Goal: Task Accomplishment & Management: Manage account settings

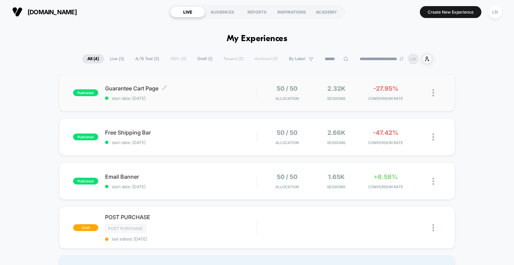
click at [212, 89] on span "Guarantee Cart Page Click to edit experience details" at bounding box center [181, 88] width 152 height 7
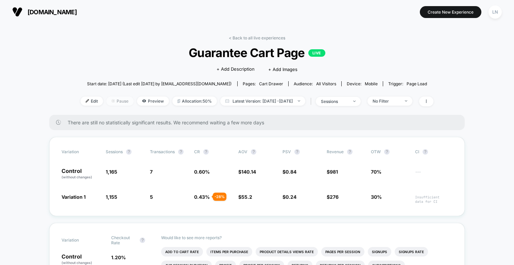
click at [106, 100] on span "Pause" at bounding box center [119, 100] width 27 height 9
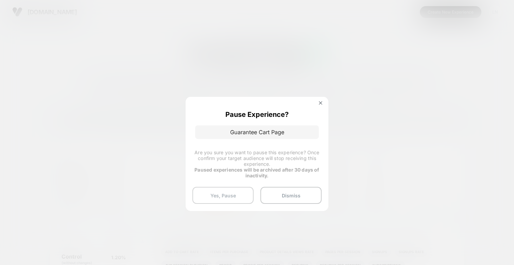
click at [232, 193] on button "Yes, Pause" at bounding box center [222, 195] width 61 height 17
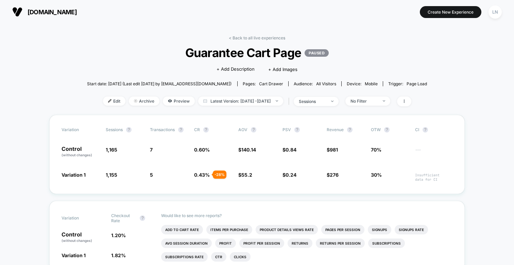
click at [244, 38] on link "< Back to all live experiences" at bounding box center [257, 37] width 56 height 5
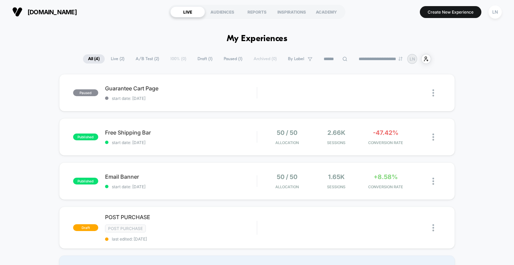
click at [28, 91] on div "paused Guarantee Cart Page start date: [DATE] Edit Duplicate Preview Start publ…" at bounding box center [257, 178] width 514 height 209
click at [217, 134] on span "Free Shipping Bar Click to edit experience details" at bounding box center [181, 132] width 152 height 7
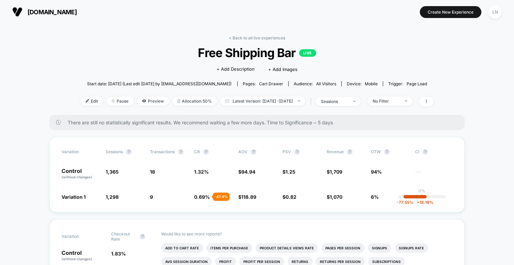
click at [176, 120] on span "There are still no statistically significant results. We recommend waiting a fe…" at bounding box center [259, 123] width 383 height 6
click at [190, 123] on span "There are still no statistically significant results. We recommend waiting a fe…" at bounding box center [259, 123] width 383 height 6
click at [236, 121] on span "There are still no statistically significant results. We recommend waiting a fe…" at bounding box center [259, 123] width 383 height 6
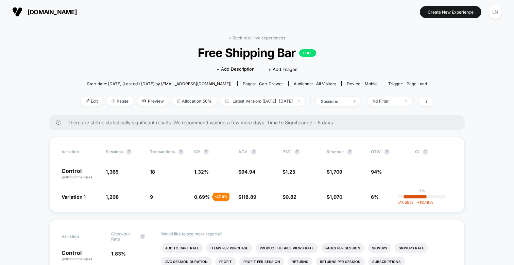
click at [236, 121] on span "There are still no statistically significant results. We recommend waiting a fe…" at bounding box center [259, 123] width 383 height 6
click at [263, 39] on link "< Back to all live experiences" at bounding box center [257, 37] width 56 height 5
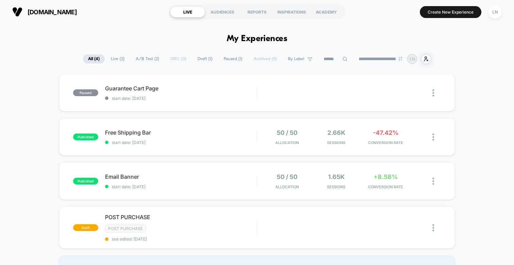
click at [432, 94] on img at bounding box center [433, 92] width 2 height 7
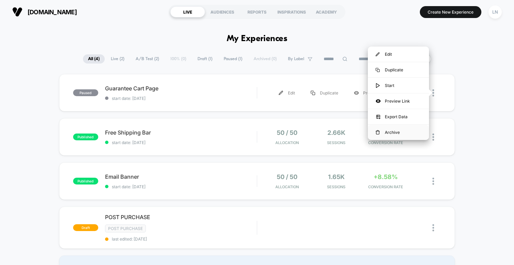
click at [386, 131] on div "Archive" at bounding box center [398, 132] width 61 height 15
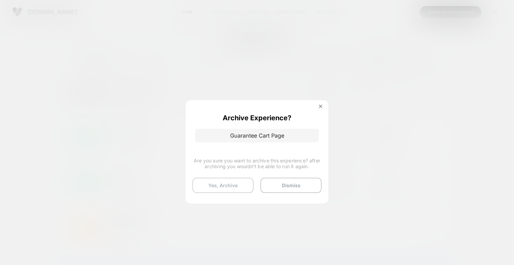
click at [246, 180] on button "Yes, Archive" at bounding box center [222, 185] width 61 height 15
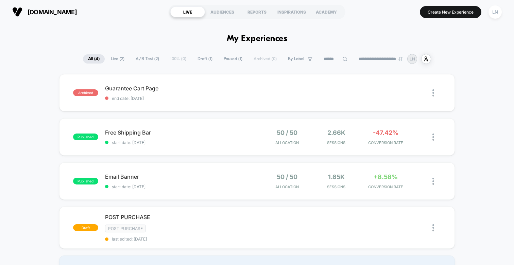
click at [37, 100] on div "archived Guarantee Cart Page end date: [DATE] Edit Duplicate Preview published …" at bounding box center [257, 178] width 514 height 209
click at [34, 95] on div "archived Guarantee Cart Page end date: [DATE] Edit Duplicate Preview published …" at bounding box center [257, 178] width 514 height 209
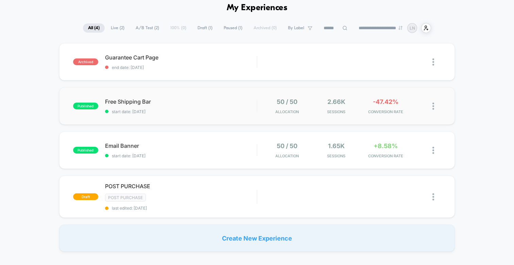
scroll to position [34, 0]
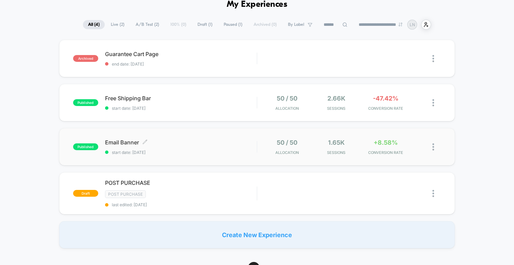
click at [203, 150] on span "start date: [DATE]" at bounding box center [181, 152] width 152 height 5
